Goal: Information Seeking & Learning: Learn about a topic

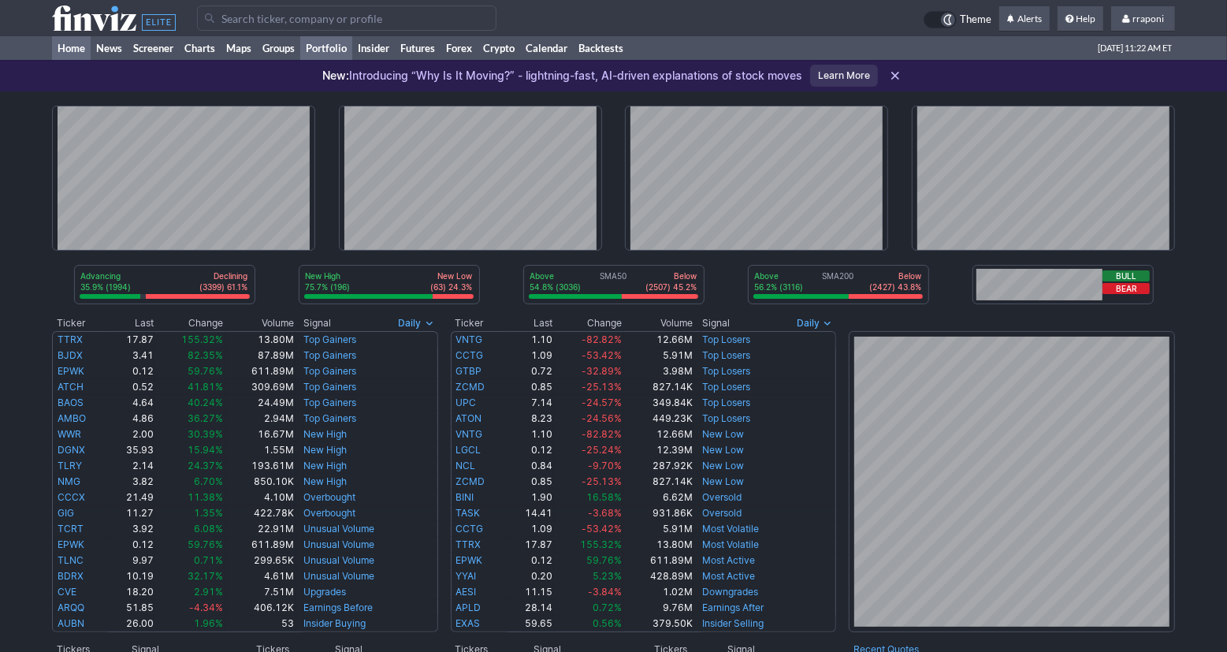
click at [347, 42] on link "Portfolio" at bounding box center [326, 48] width 52 height 24
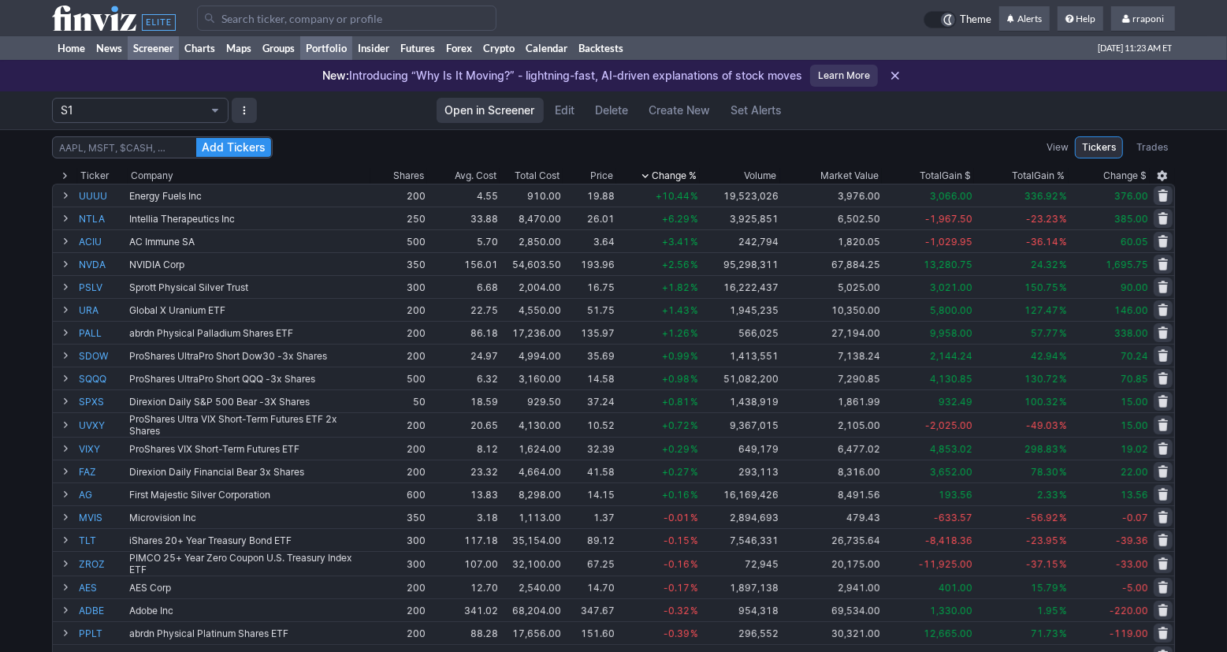
click at [162, 50] on link "Screener" at bounding box center [153, 48] width 51 height 24
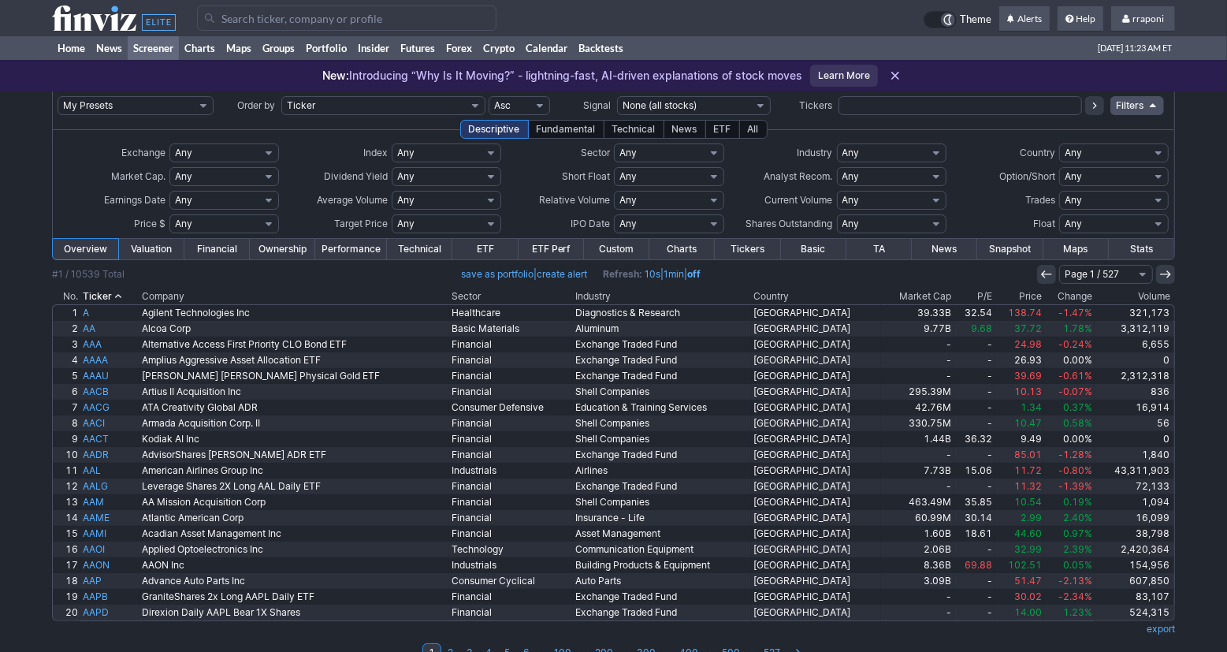
click at [898, 150] on select "Any Stocks only (ex-Funds) Exchange Traded Fund Advertising Agencies Aerospace …" at bounding box center [892, 152] width 110 height 19
select select "gold"
click at [837, 143] on select "Any Stocks only (ex-Funds) Exchange Traded Fund Advertising Agencies Aerospace …" at bounding box center [892, 152] width 110 height 19
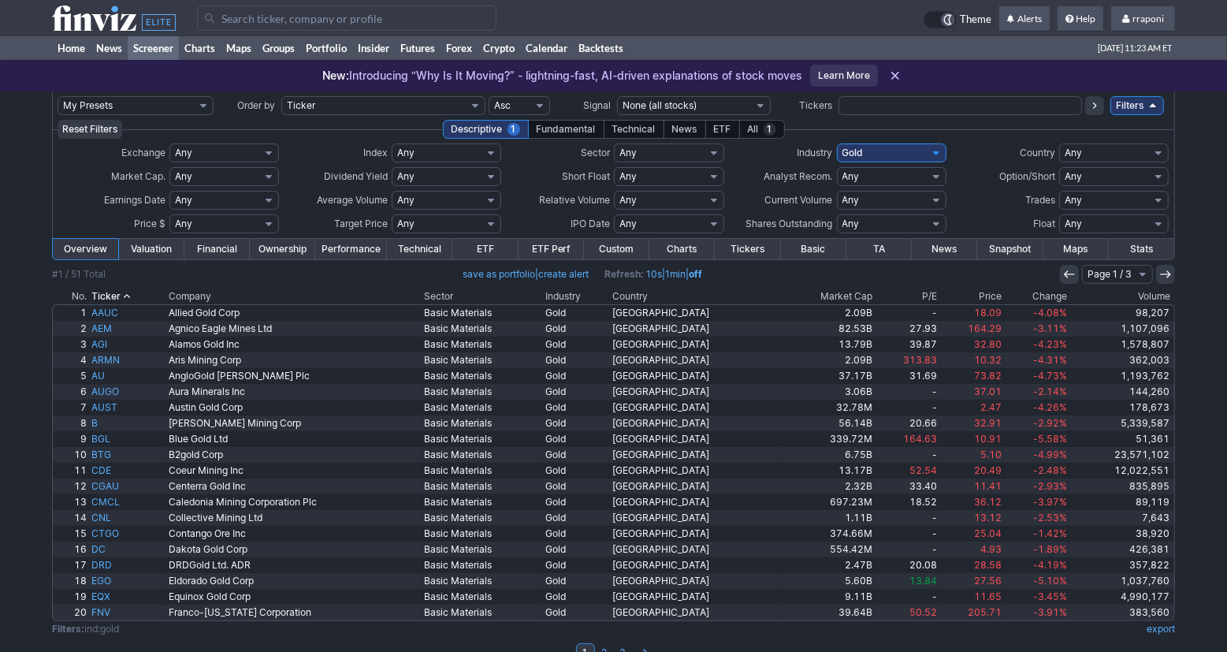
click at [1125, 297] on th "Volume" at bounding box center [1122, 296] width 106 height 16
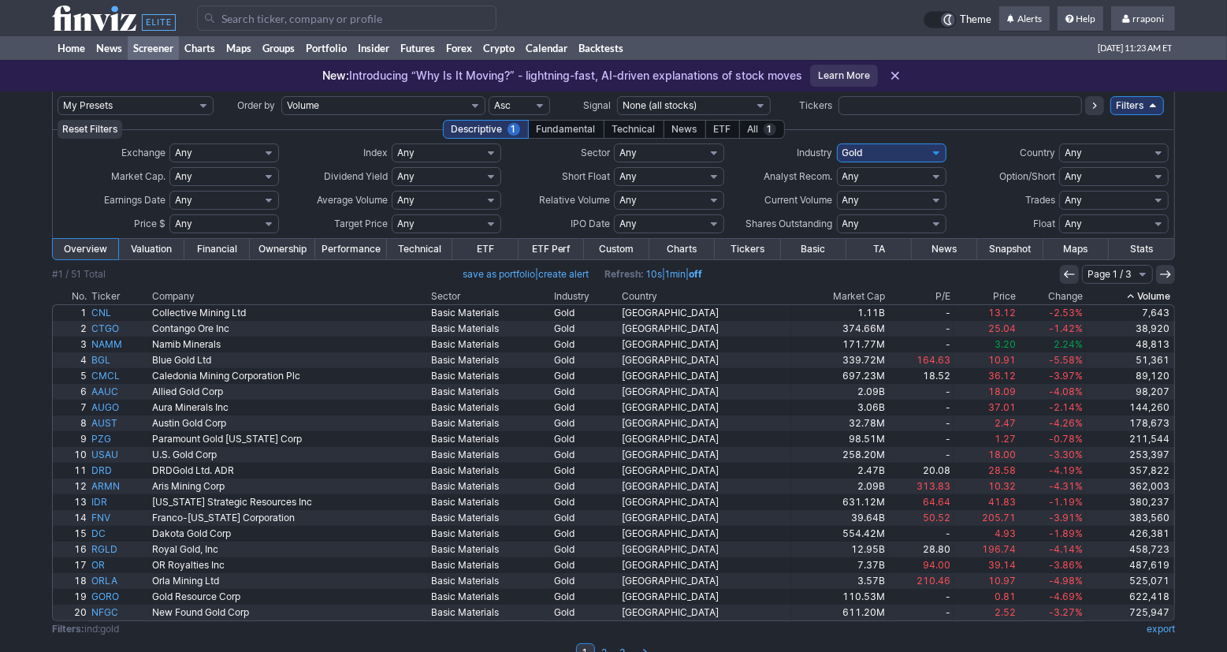
click at [1125, 296] on icon at bounding box center [1131, 296] width 13 height 13
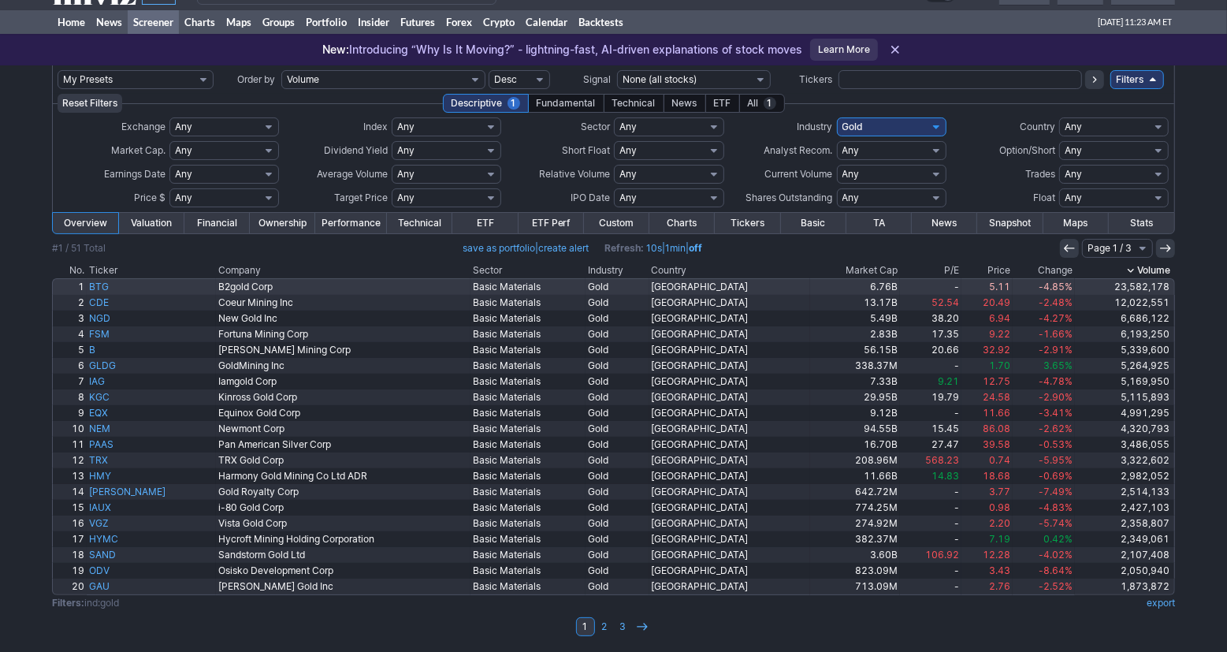
scroll to position [27, 0]
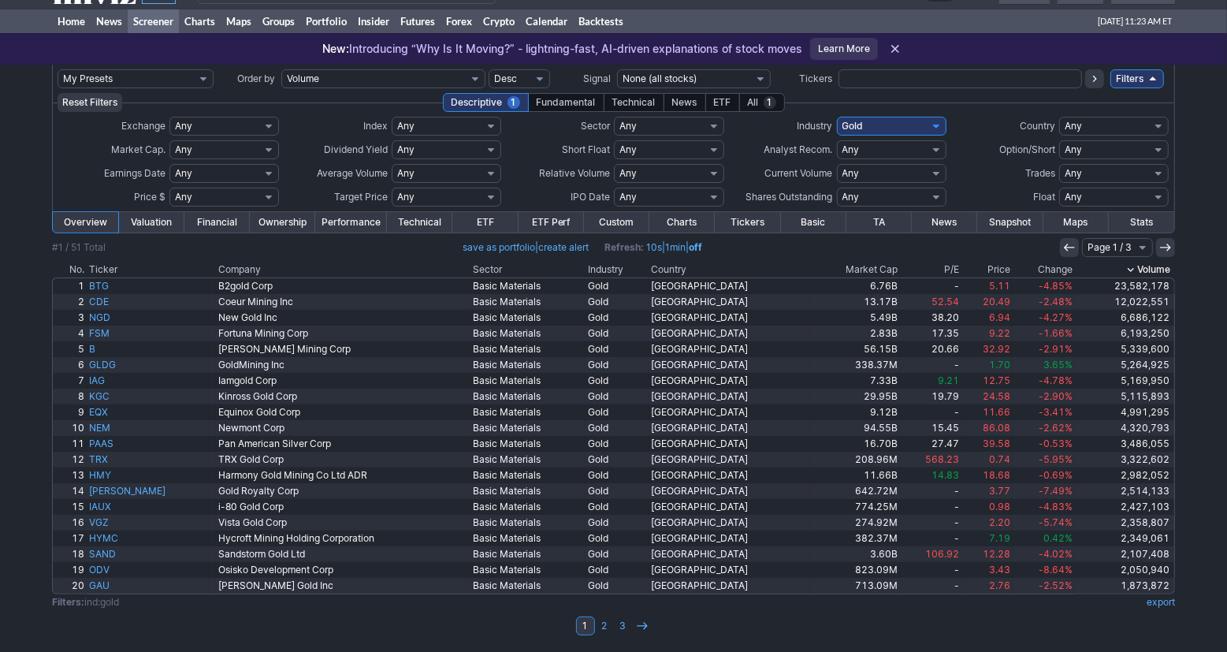
click at [1025, 260] on td at bounding box center [613, 259] width 1123 height 5
click at [1025, 267] on th "Change" at bounding box center [1044, 270] width 62 height 16
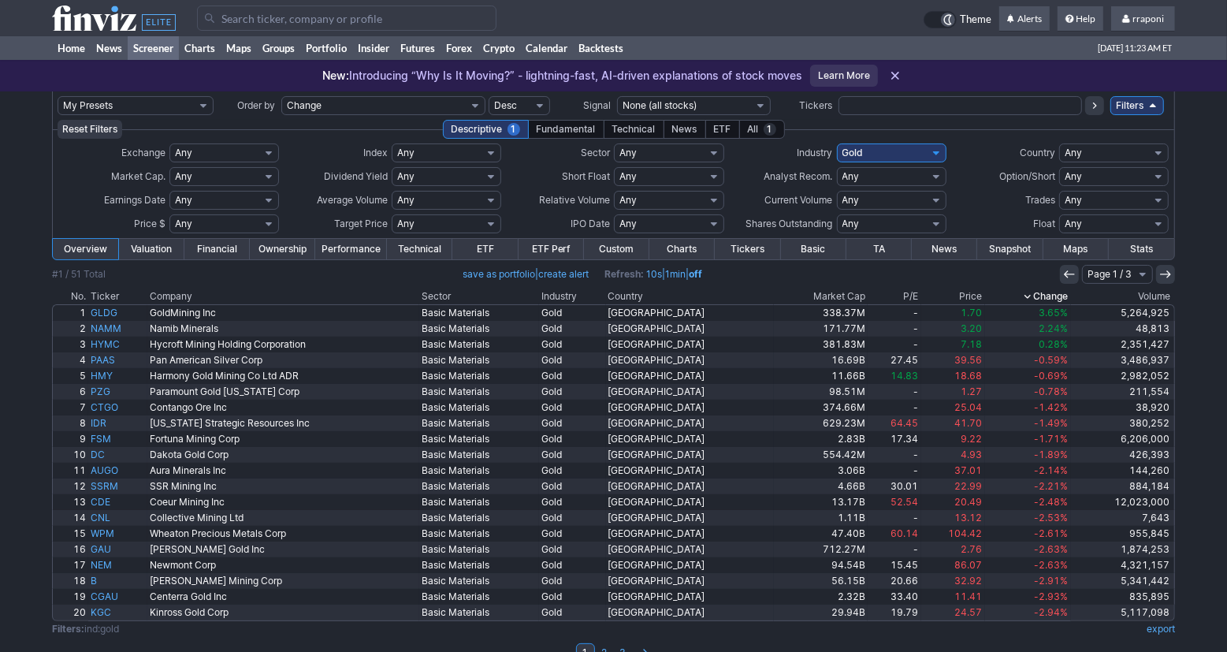
click at [1028, 301] on icon at bounding box center [1027, 296] width 13 height 13
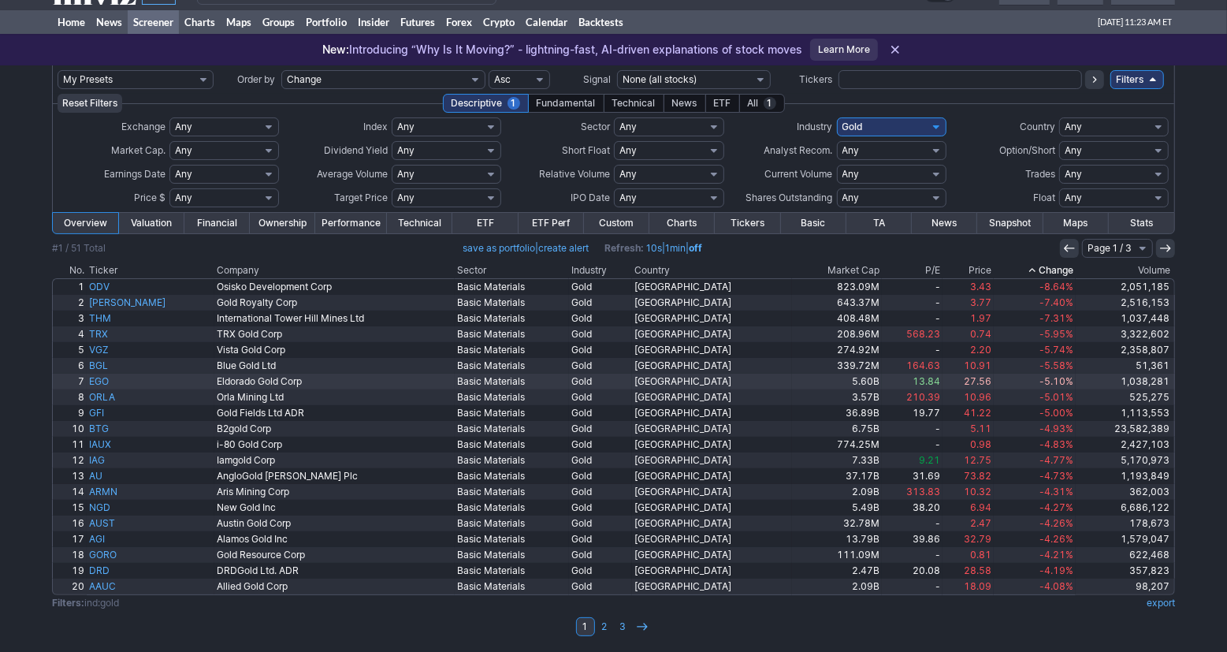
scroll to position [27, 0]
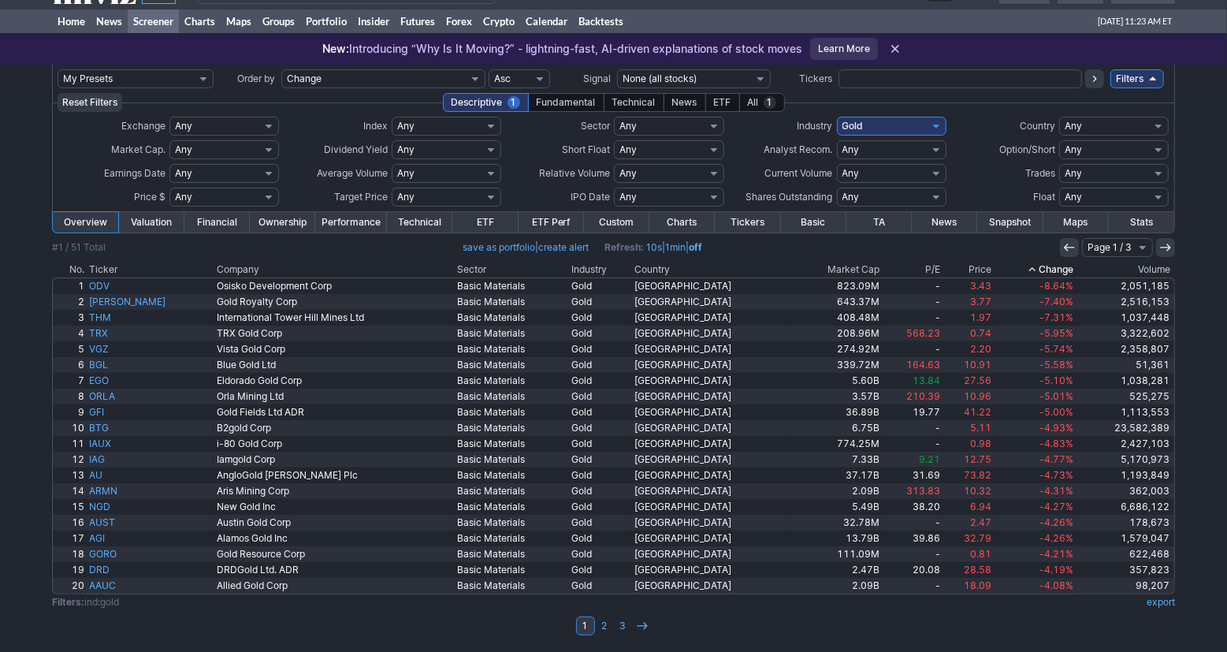
click at [1167, 273] on th "Volume" at bounding box center [1125, 270] width 99 height 16
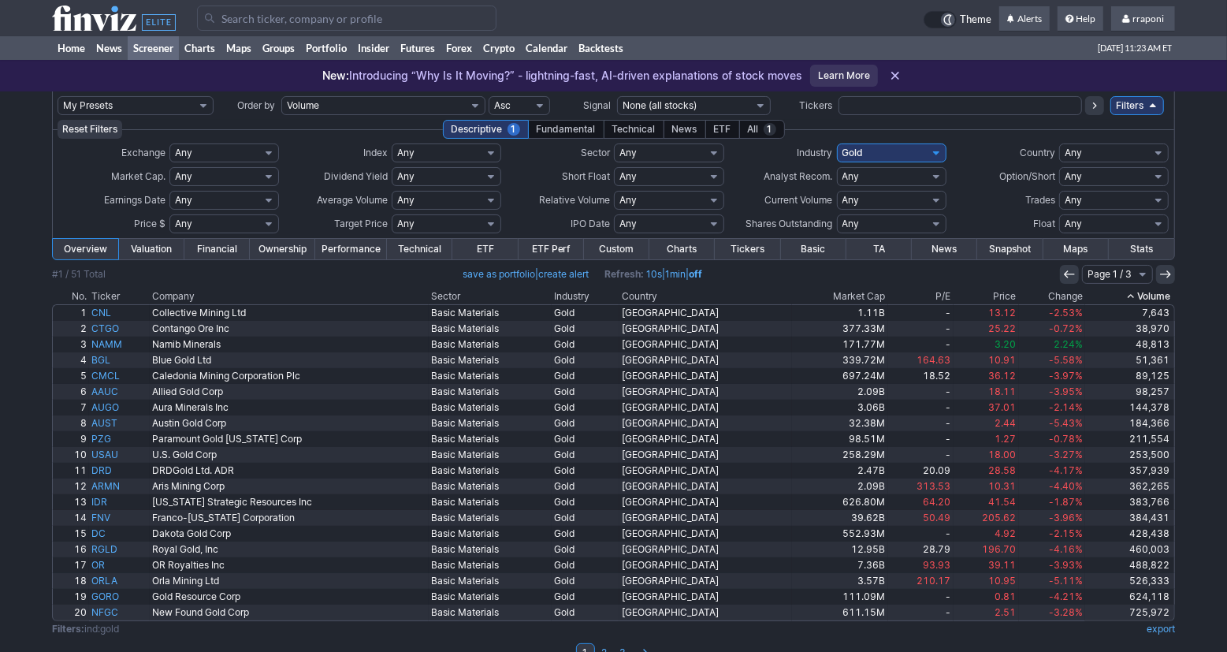
click at [1151, 291] on th "Volume" at bounding box center [1130, 296] width 90 height 16
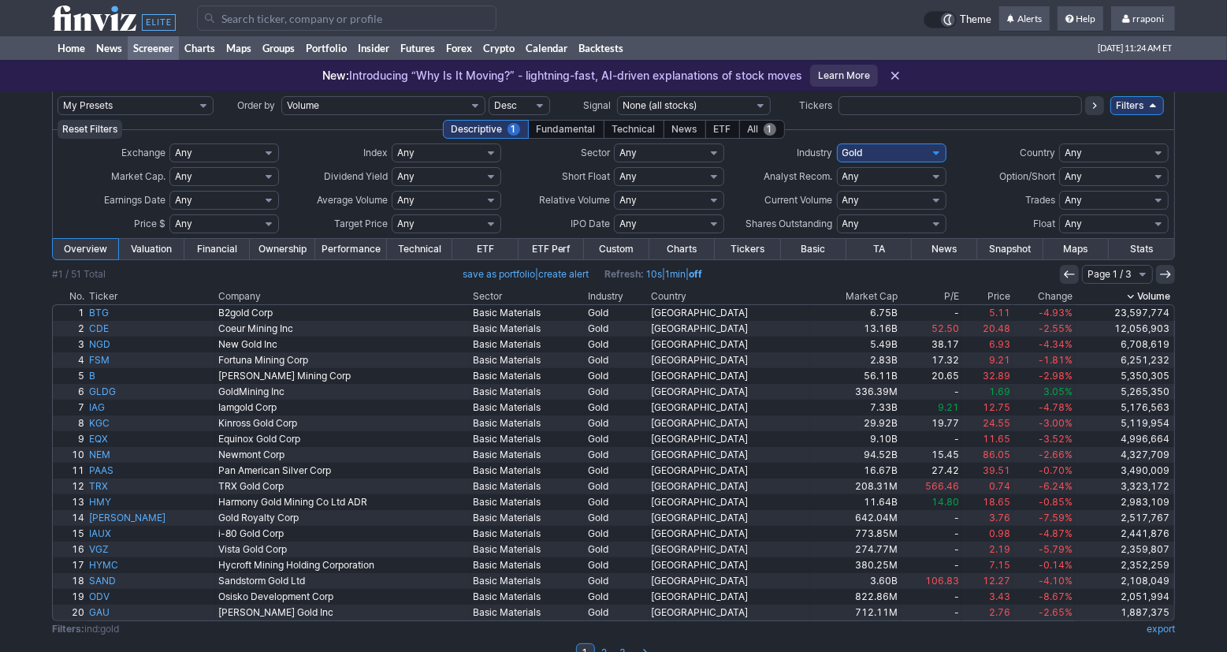
click at [752, 129] on div "All 1" at bounding box center [762, 129] width 46 height 19
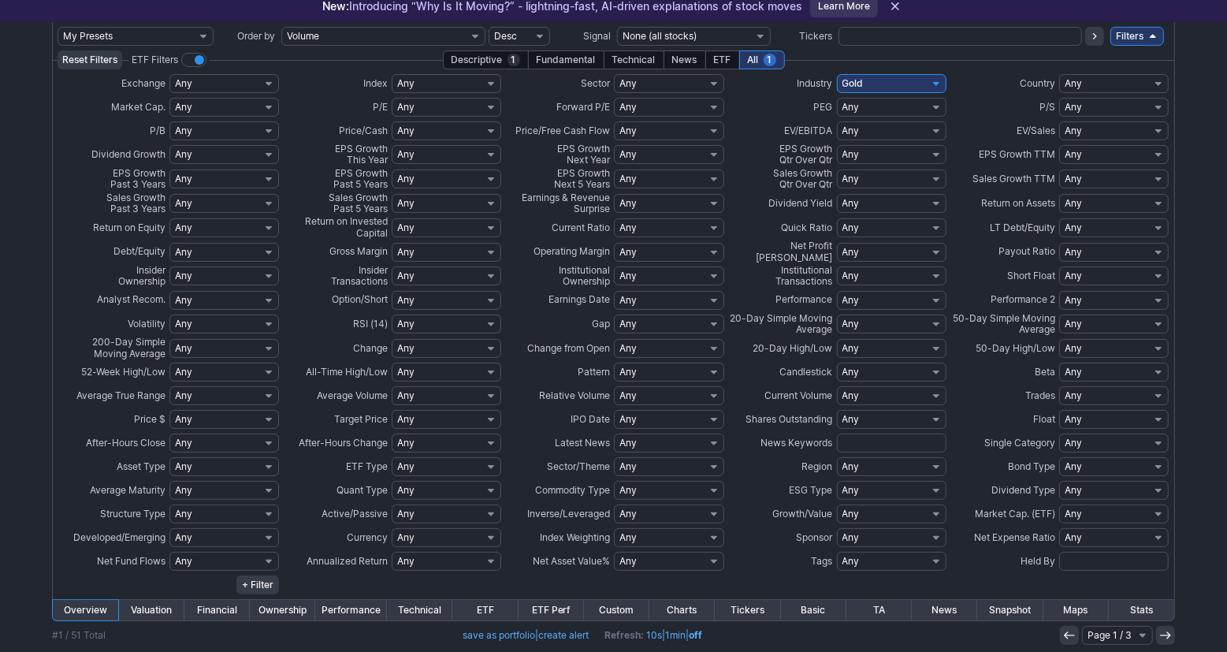
scroll to position [52, 0]
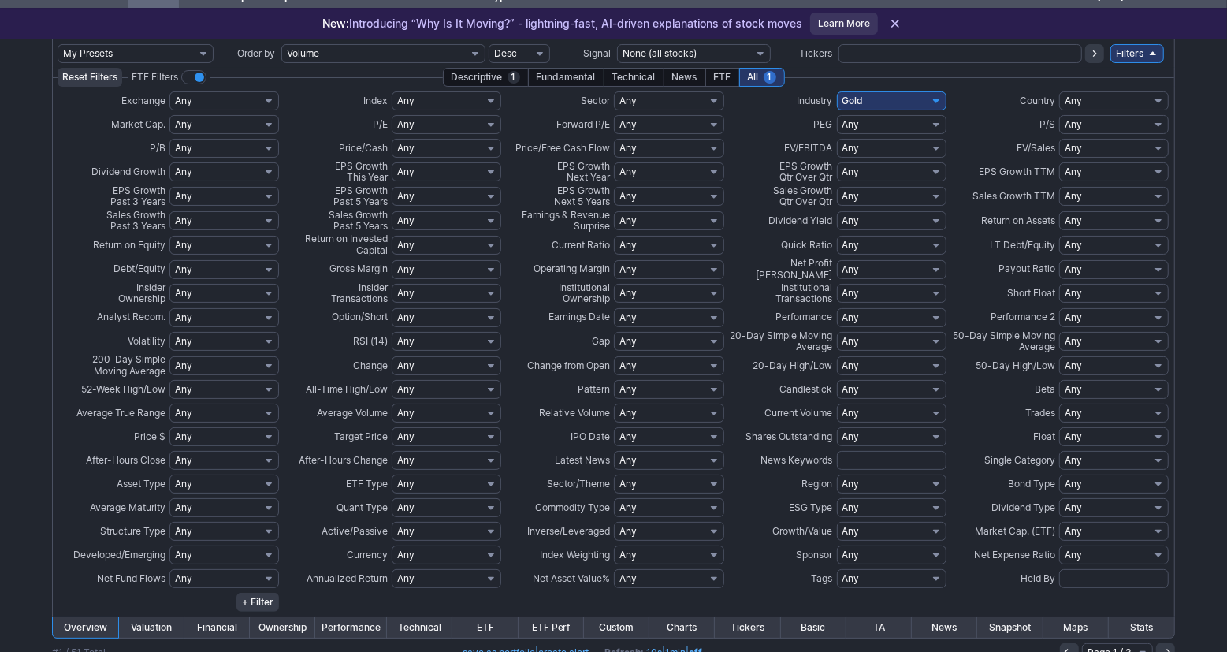
click at [423, 407] on select "Any Under 50K Under 100K Under 500K Under 750K Under 1M Over 50K Over 100K Over…" at bounding box center [447, 412] width 110 height 19
click at [392, 403] on select "Any Under 50K Under 100K Under 500K Under 750K Under 1M Over 50K Over 100K Over…" at bounding box center [447, 412] width 110 height 19
click at [692, 404] on select "Any Over 10 Over 5 Over 3 Over 2 Over 1.5 Over 1 Over 0.75 Over 0.5 Over 0.25 U…" at bounding box center [669, 412] width 110 height 19
select select "o1.5"
click at [614, 403] on select "Any Over 10 Over 5 Over 3 Over 2 Over 1.5 Over 1 Over 0.75 Over 0.5 Over 0.25 U…" at bounding box center [669, 412] width 110 height 19
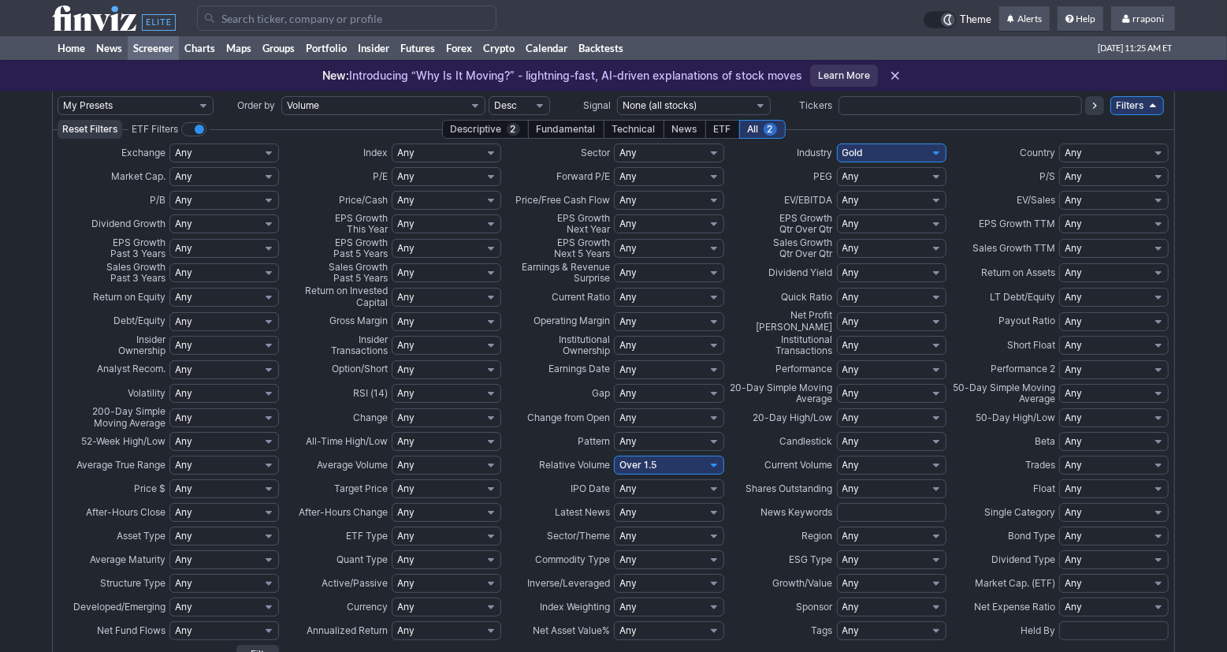
click at [720, 466] on select "Any Over 10 Over 5 Over 3 Over 2 Over 1.5 Over 1 Over 0.75 Over 0.5 Over 0.25 U…" at bounding box center [669, 464] width 110 height 19
select select "o2"
click at [614, 455] on select "Any Over 10 Over 5 Over 3 Over 2 Over 1.5 Over 1 Over 0.75 Over 0.5 Over 0.25 U…" at bounding box center [669, 464] width 110 height 19
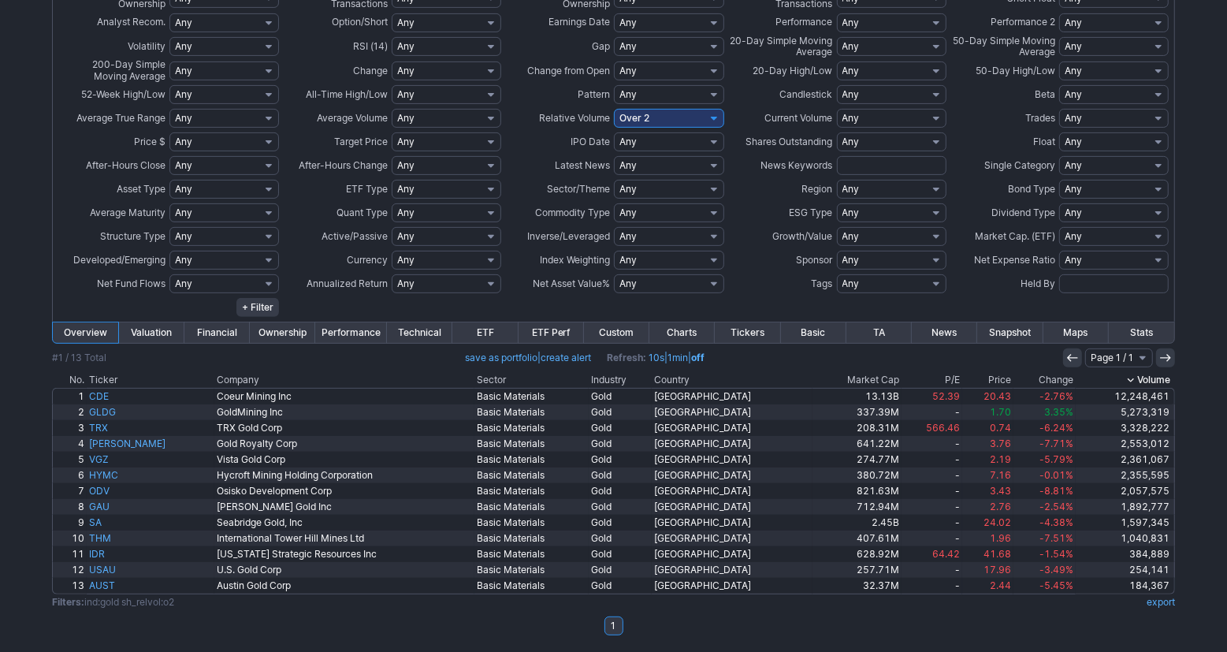
click at [1049, 383] on th "Change" at bounding box center [1044, 380] width 62 height 16
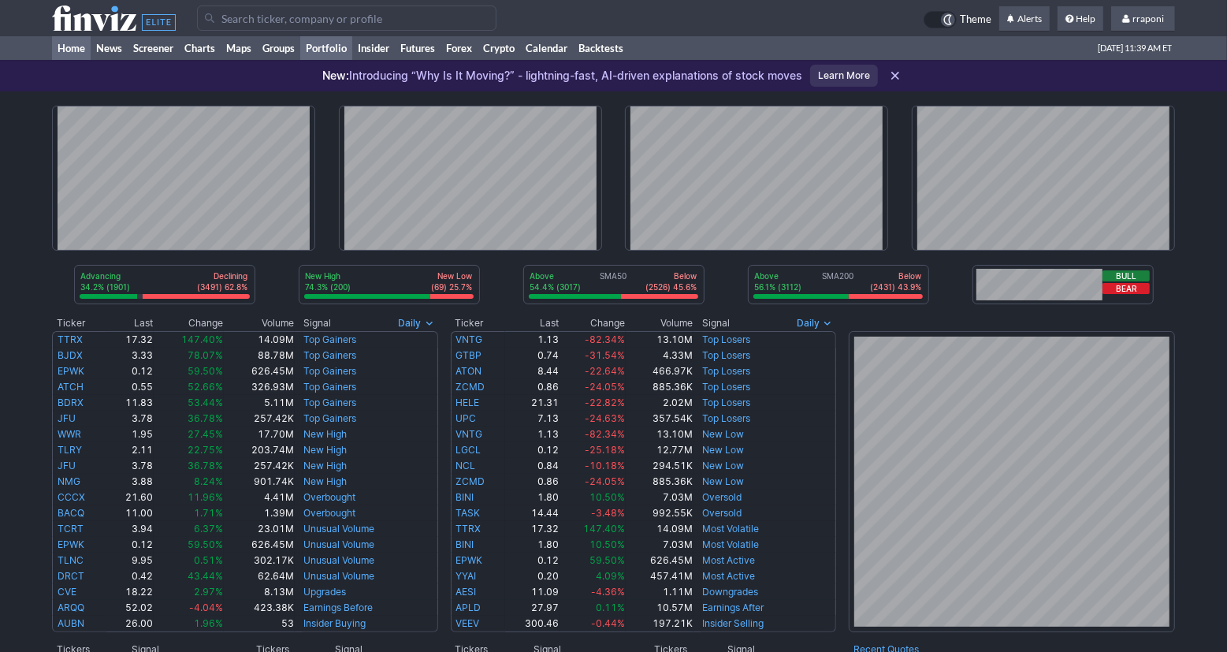
click at [351, 56] on link "Portfolio" at bounding box center [326, 48] width 52 height 24
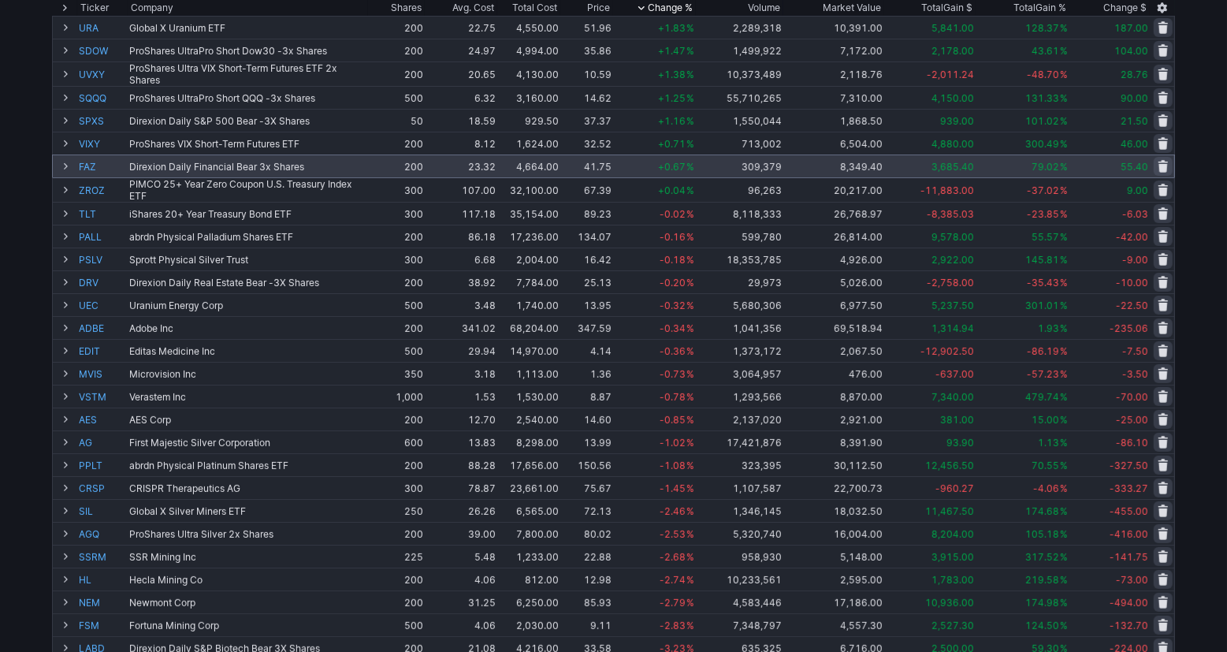
scroll to position [3, 0]
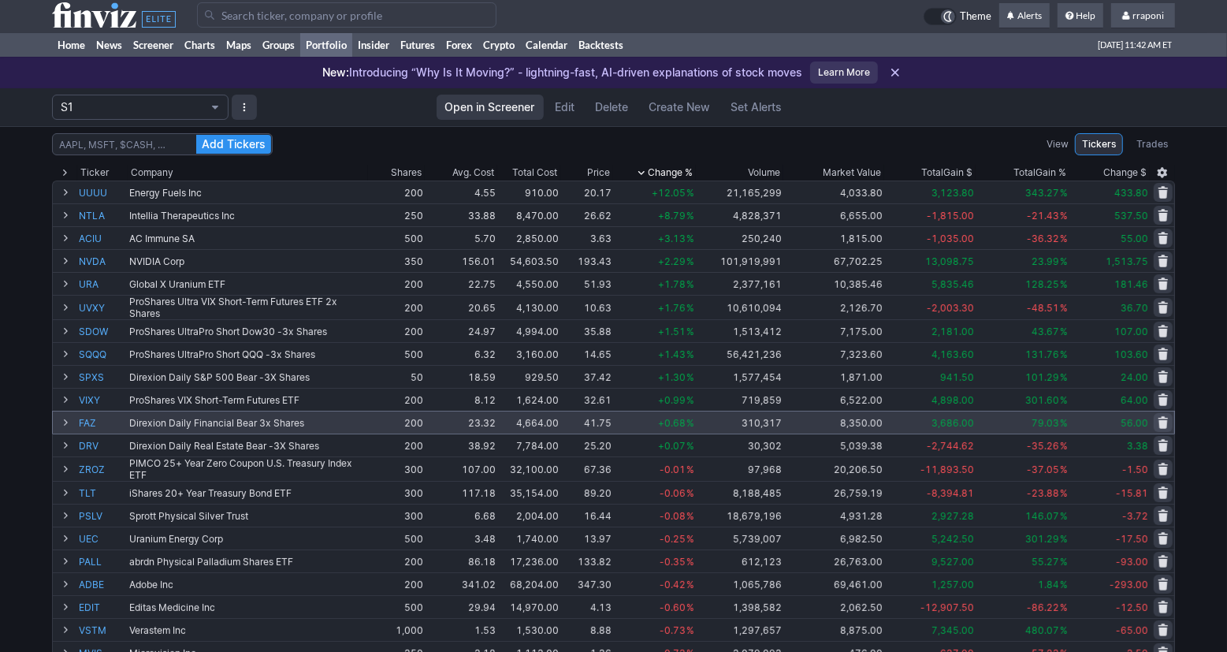
click at [820, 415] on td "8,350.00" at bounding box center [833, 422] width 101 height 23
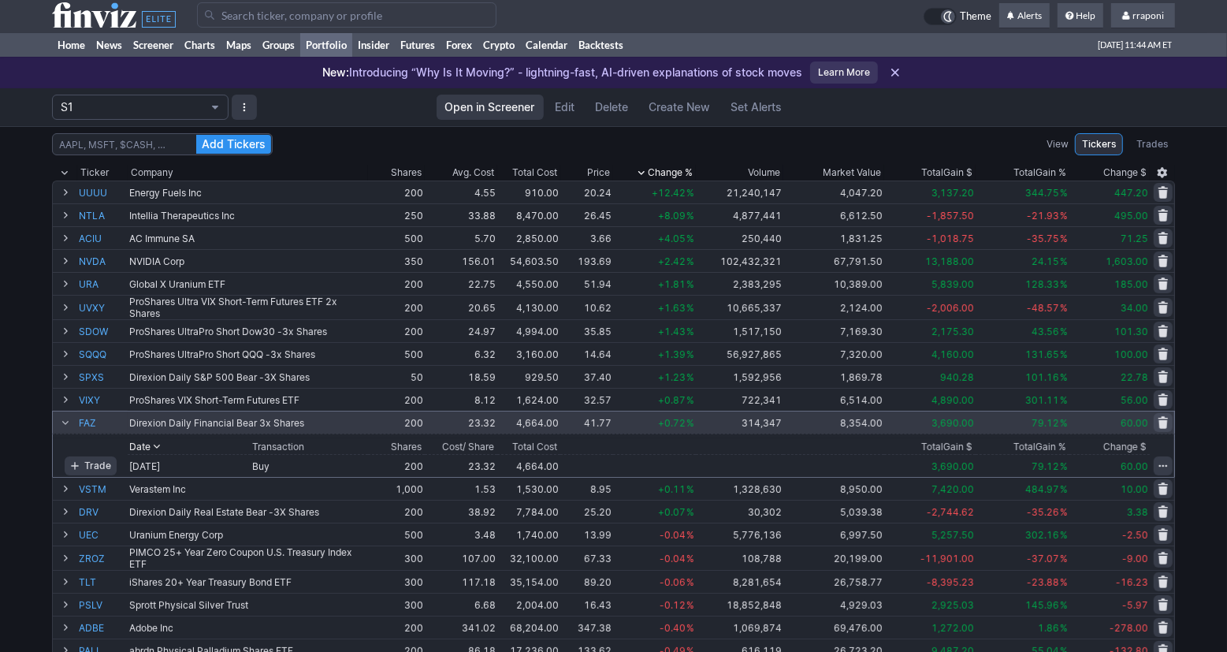
click at [66, 420] on span at bounding box center [65, 422] width 9 height 13
